Goal: Task Accomplishment & Management: Use online tool/utility

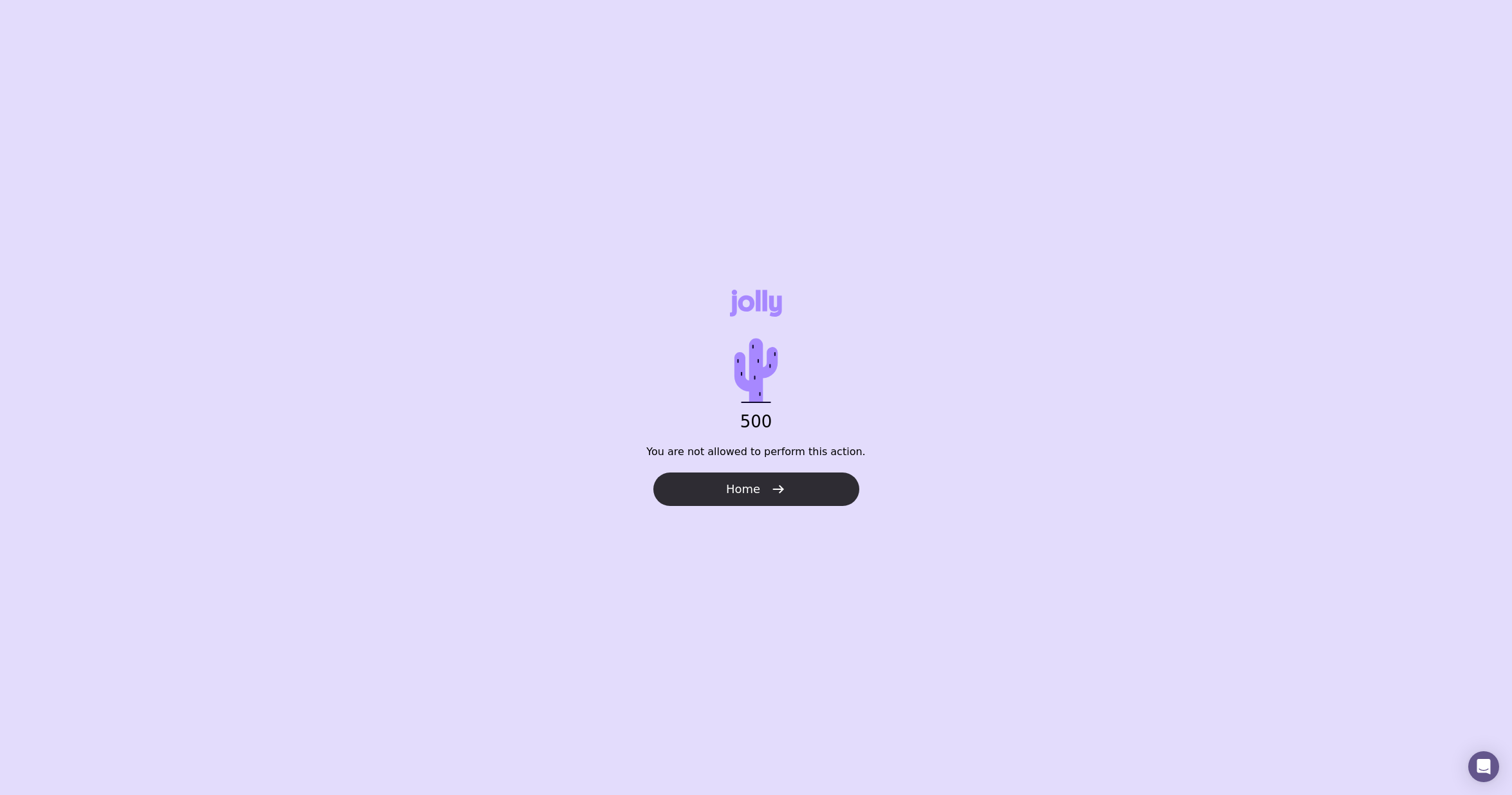
click at [760, 490] on button "Home" at bounding box center [756, 489] width 206 height 33
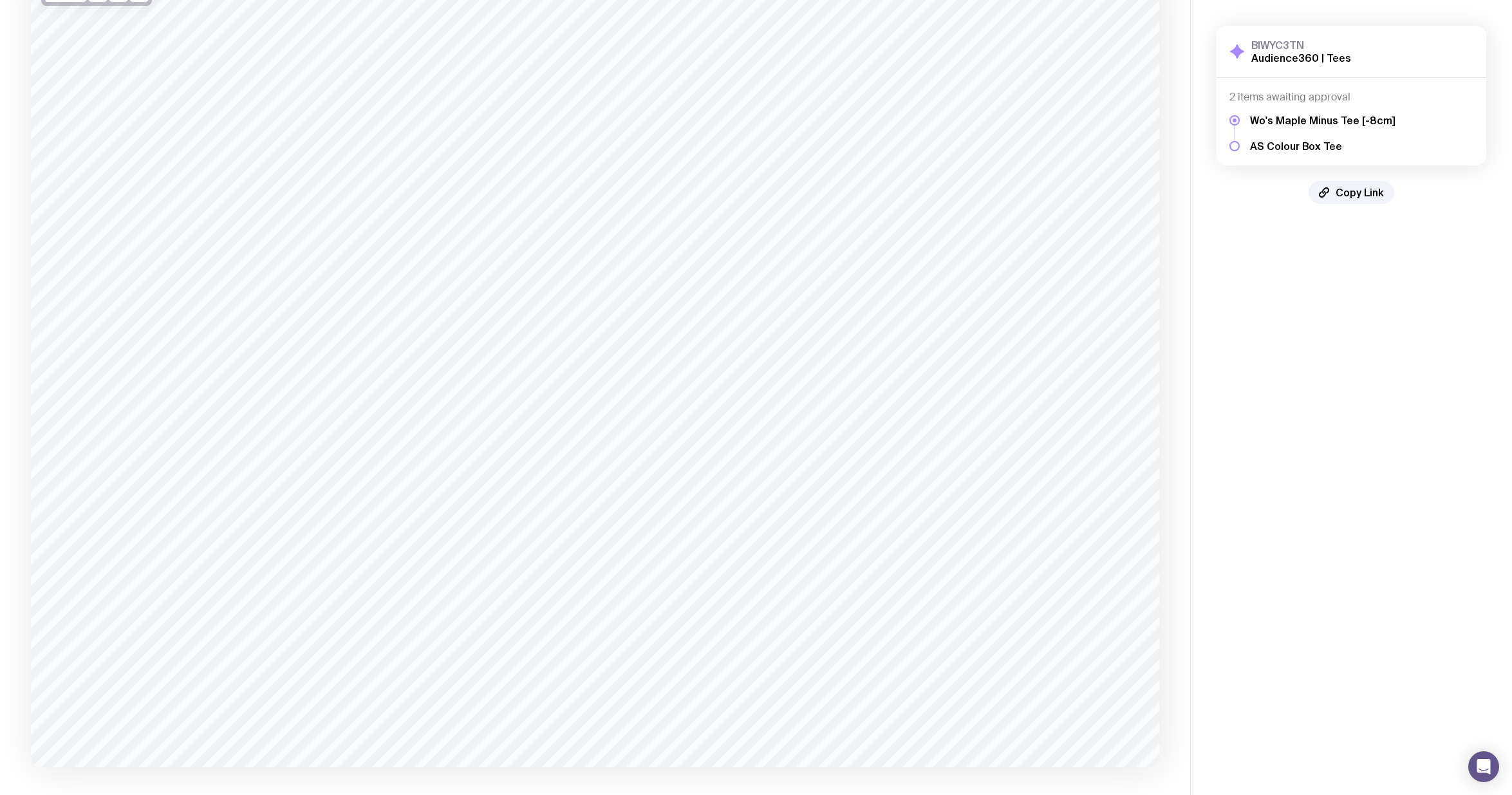
scroll to position [182, 0]
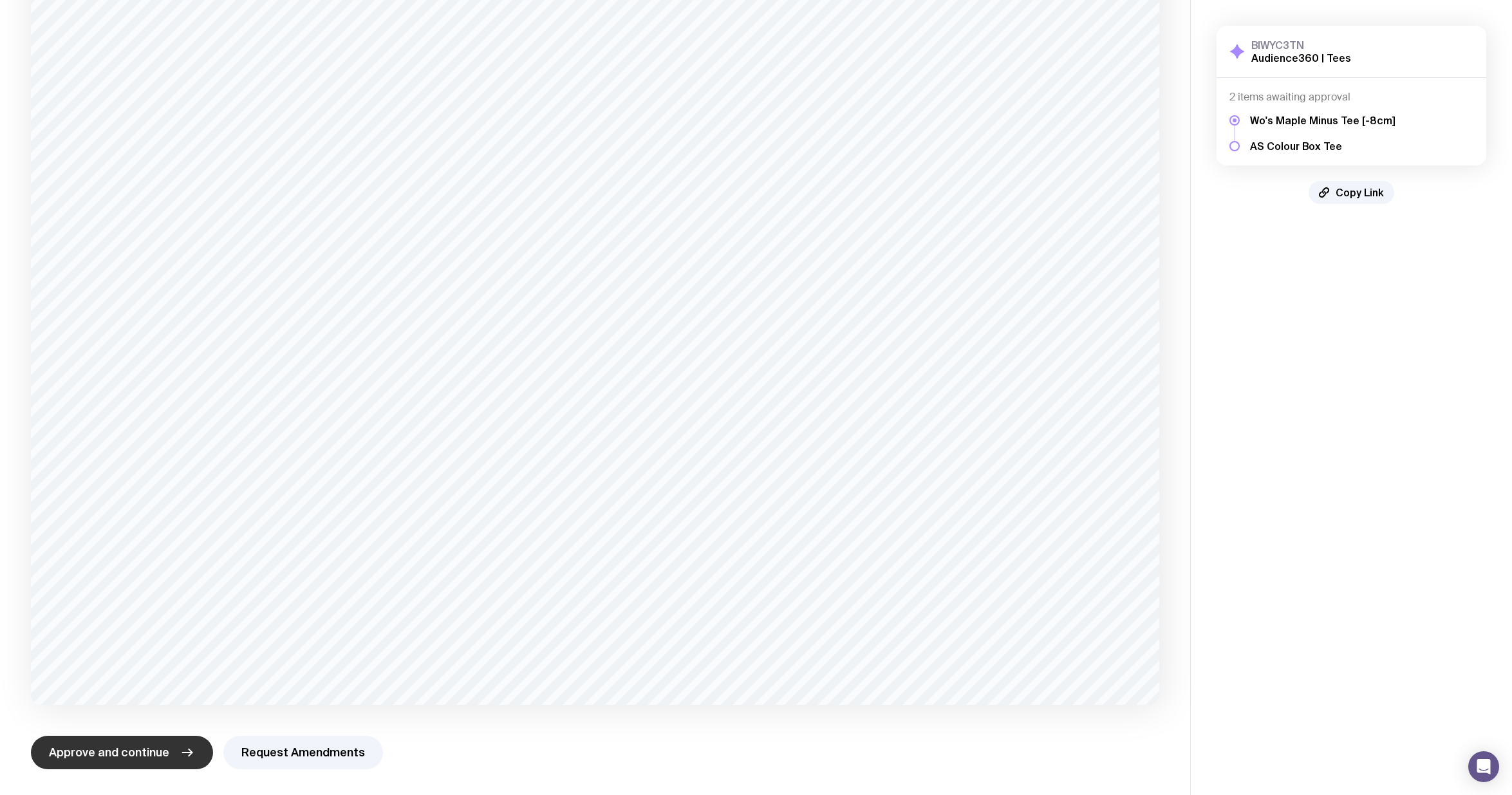
click at [126, 755] on span "Approve and continue" at bounding box center [110, 753] width 121 height 15
click at [121, 755] on span "Approve and continue" at bounding box center [110, 753] width 121 height 15
